Goal: Task Accomplishment & Management: Manage account settings

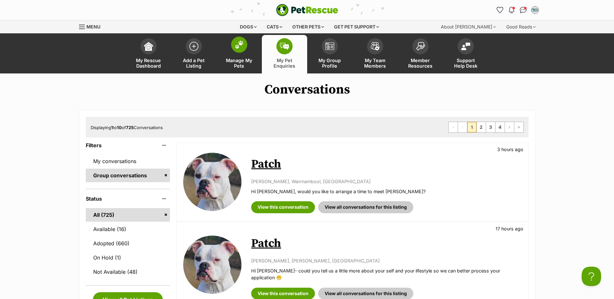
click at [236, 54] on link "Manage My Pets" at bounding box center [239, 54] width 45 height 39
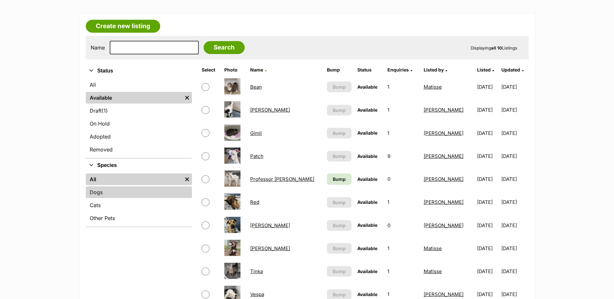
click at [136, 190] on link "Dogs" at bounding box center [139, 192] width 106 height 12
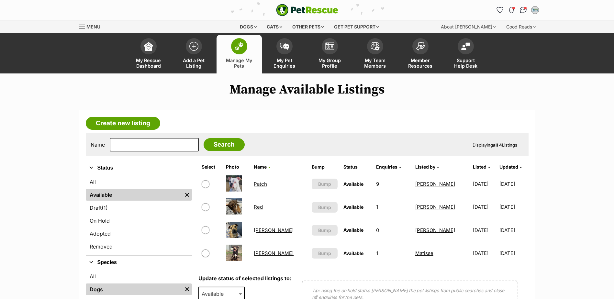
click at [263, 208] on link "Red" at bounding box center [258, 207] width 9 height 6
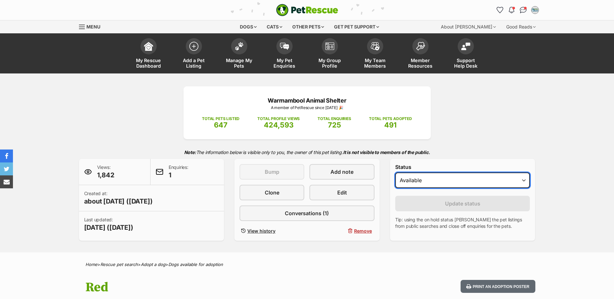
drag, startPoint x: 500, startPoint y: 183, endPoint x: 498, endPoint y: 187, distance: 3.9
click at [500, 183] on select "Draft - not available as listing has enquires Available On hold Adopted" at bounding box center [462, 181] width 135 height 16
select select "rehomed"
click at [395, 173] on select "Draft - not available as listing has enquires Available On hold Adopted" at bounding box center [462, 181] width 135 height 16
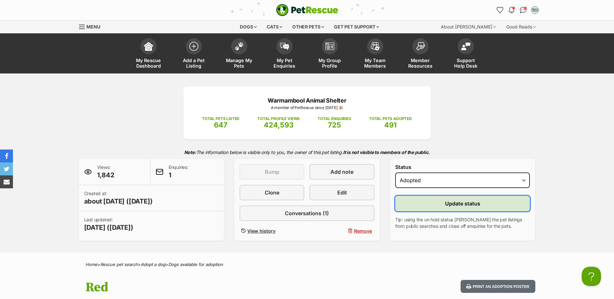
click at [474, 207] on span "Update status" at bounding box center [462, 204] width 35 height 8
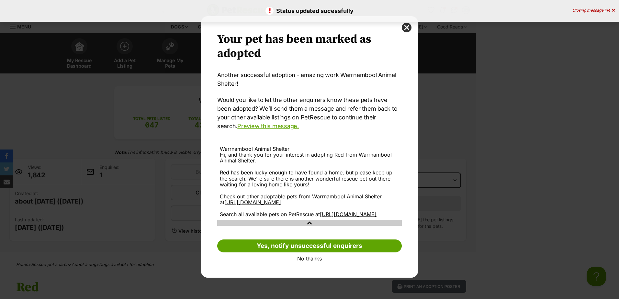
click at [304, 262] on link "No thanks" at bounding box center [309, 259] width 185 height 6
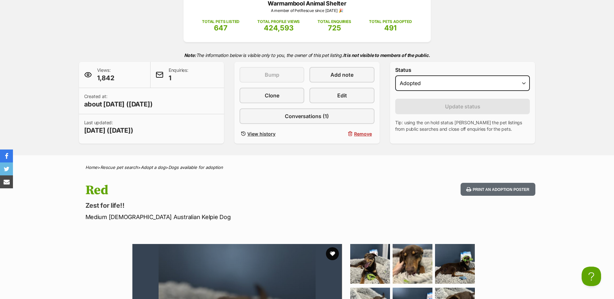
scroll to position [259, 0]
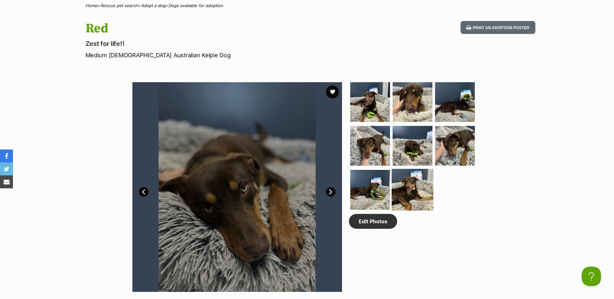
click at [409, 191] on img at bounding box center [413, 190] width 42 height 42
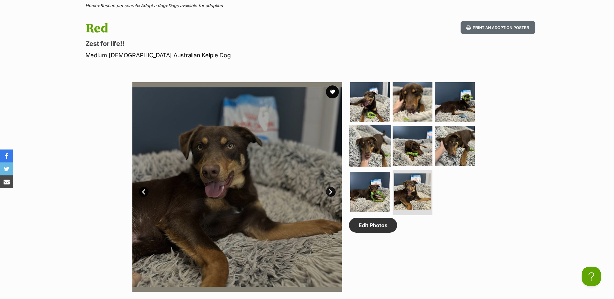
click at [360, 155] on img at bounding box center [370, 146] width 42 height 42
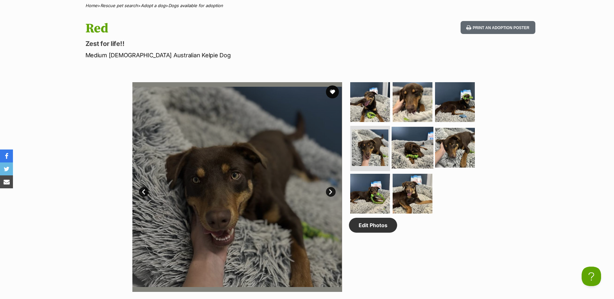
click at [397, 147] on img at bounding box center [413, 148] width 42 height 42
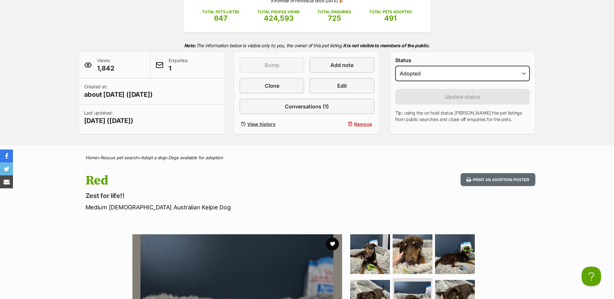
scroll to position [0, 0]
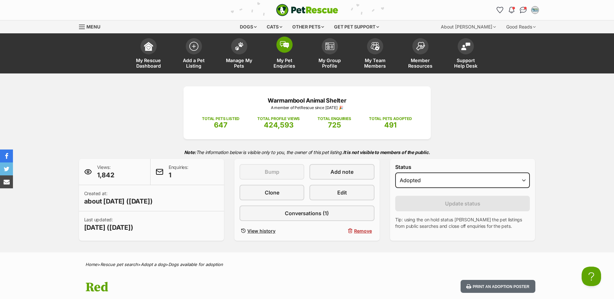
click at [299, 42] on link "My Pet Enquiries" at bounding box center [284, 54] width 45 height 39
